Goal: Information Seeking & Learning: Learn about a topic

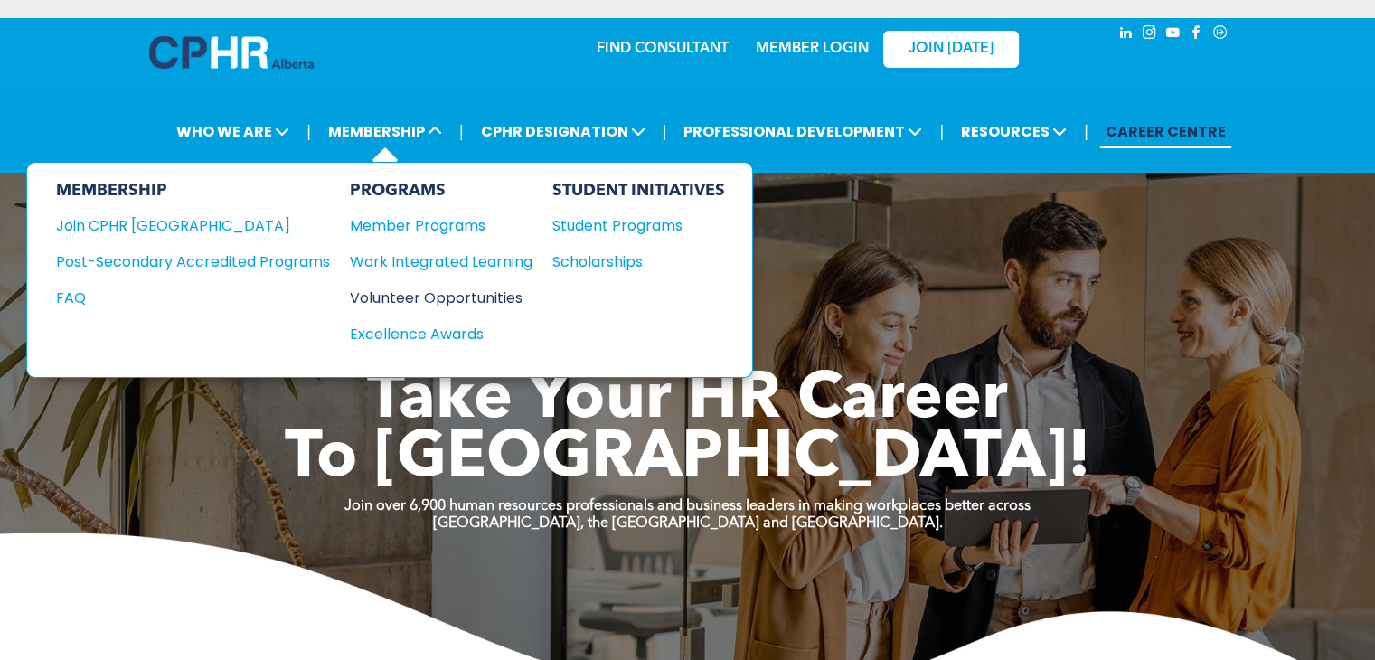
click at [410, 290] on div "Volunteer Opportunities" at bounding box center [432, 298] width 165 height 23
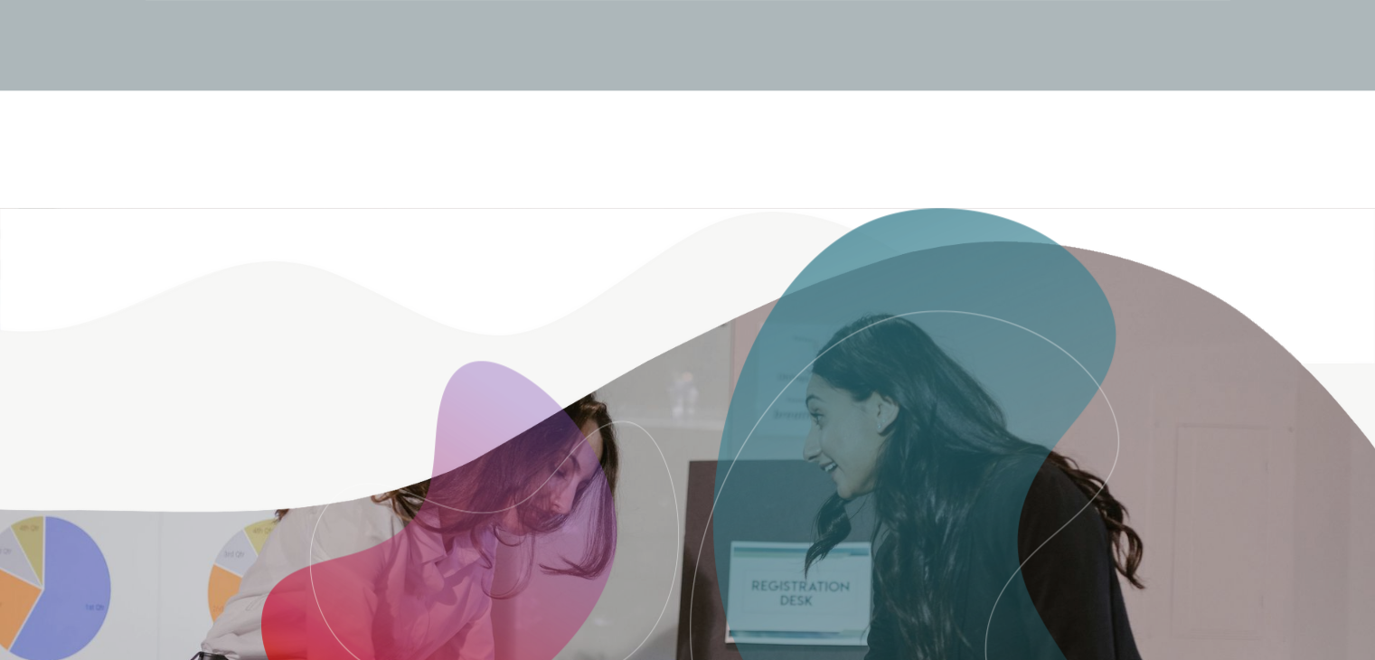
scroll to position [2097, 0]
